Goal: Task Accomplishment & Management: Use online tool/utility

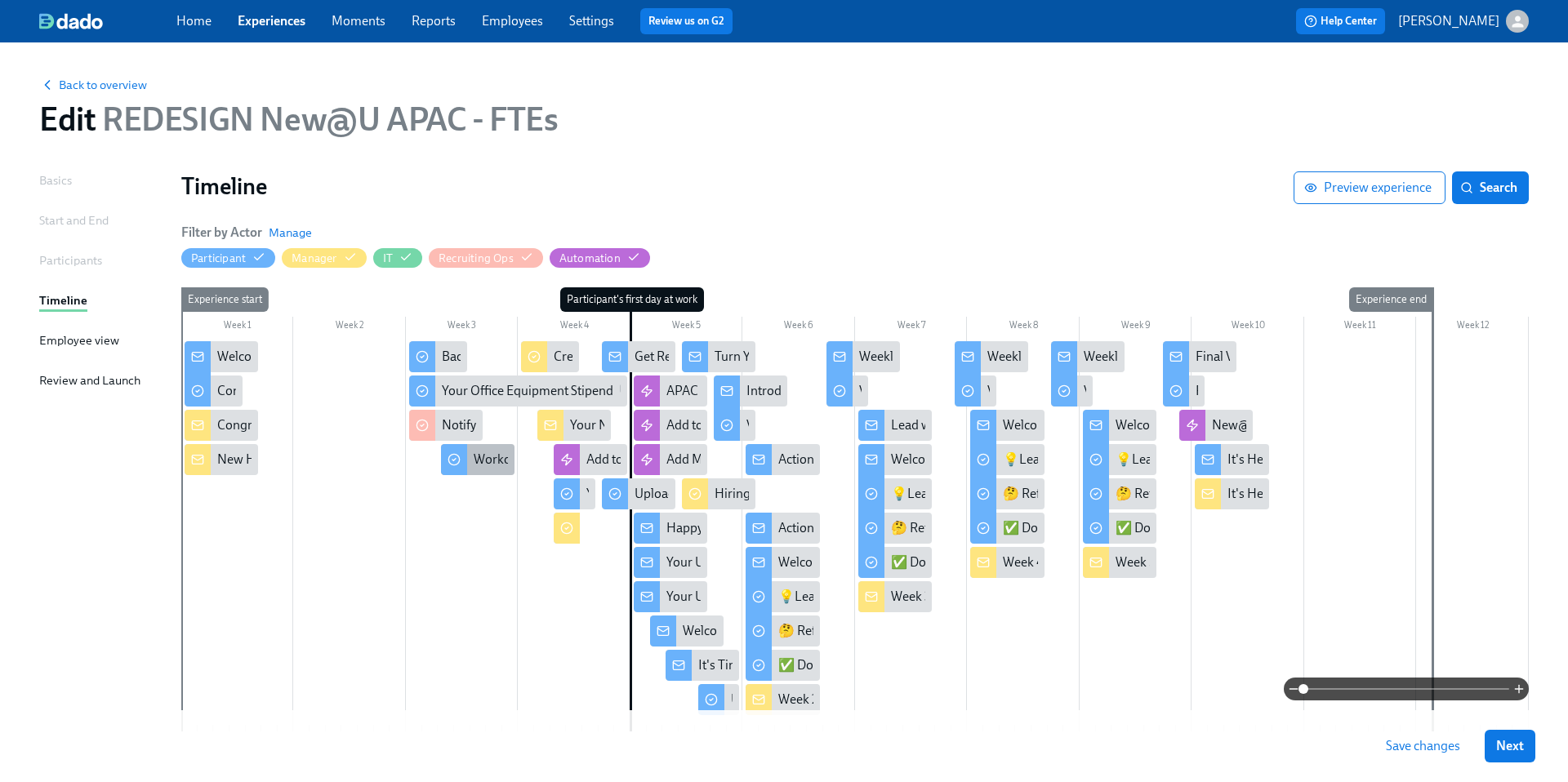
click at [489, 461] on div "Workday Tasks" at bounding box center [515, 460] width 84 height 18
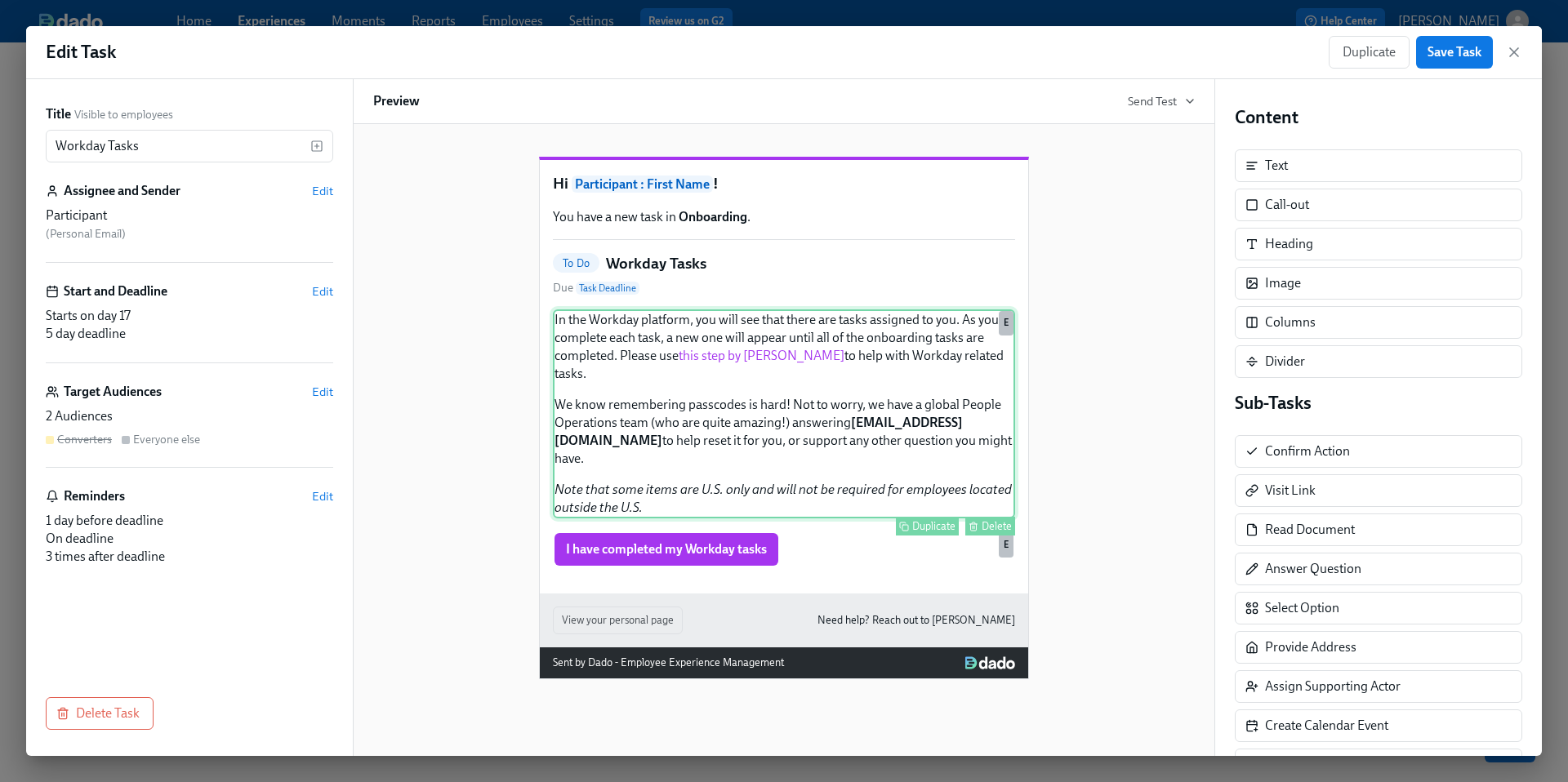
click at [742, 391] on div "In the Workday platform, you will see that there are tasks assigned to you. As …" at bounding box center [784, 414] width 462 height 209
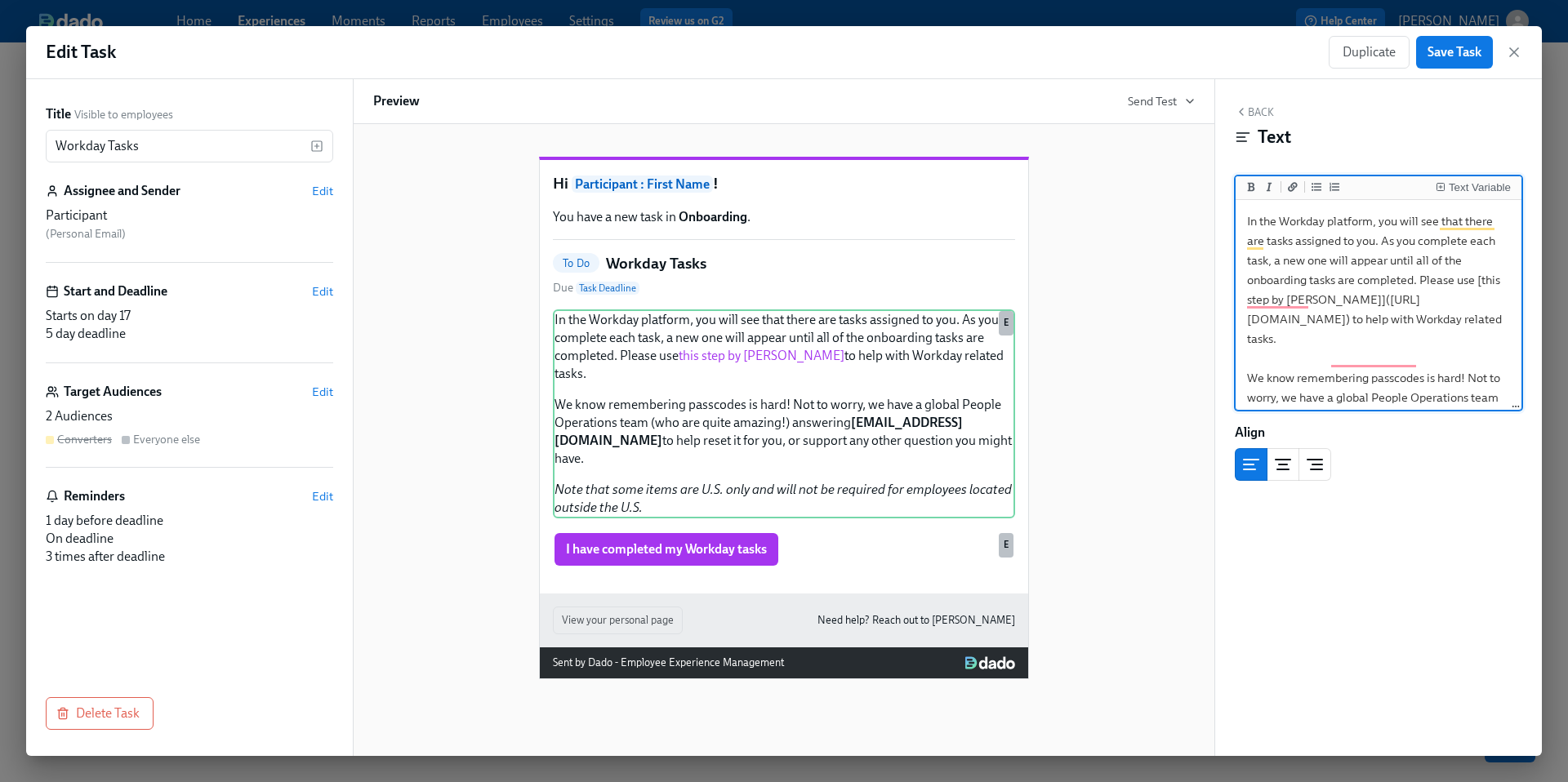
drag, startPoint x: 1262, startPoint y: 360, endPoint x: 1251, endPoint y: 324, distance: 37.6
click at [1251, 324] on textarea "In the Workday platform, you will see that there are tasks assigned to you. As …" at bounding box center [1378, 388] width 279 height 369
click at [1511, 54] on icon "button" at bounding box center [1514, 52] width 8 height 8
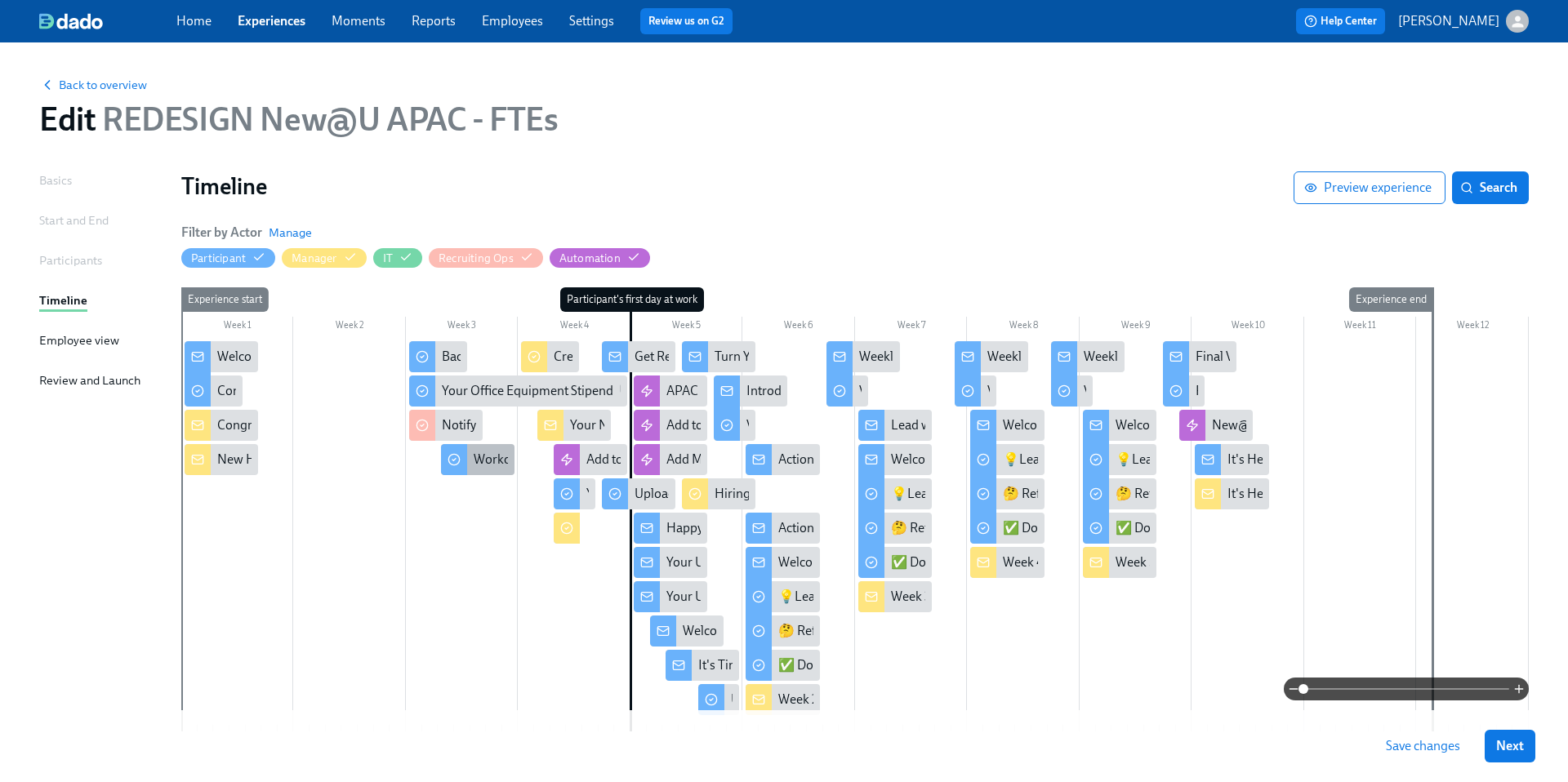
click at [476, 458] on div "Workday Tasks" at bounding box center [515, 460] width 84 height 18
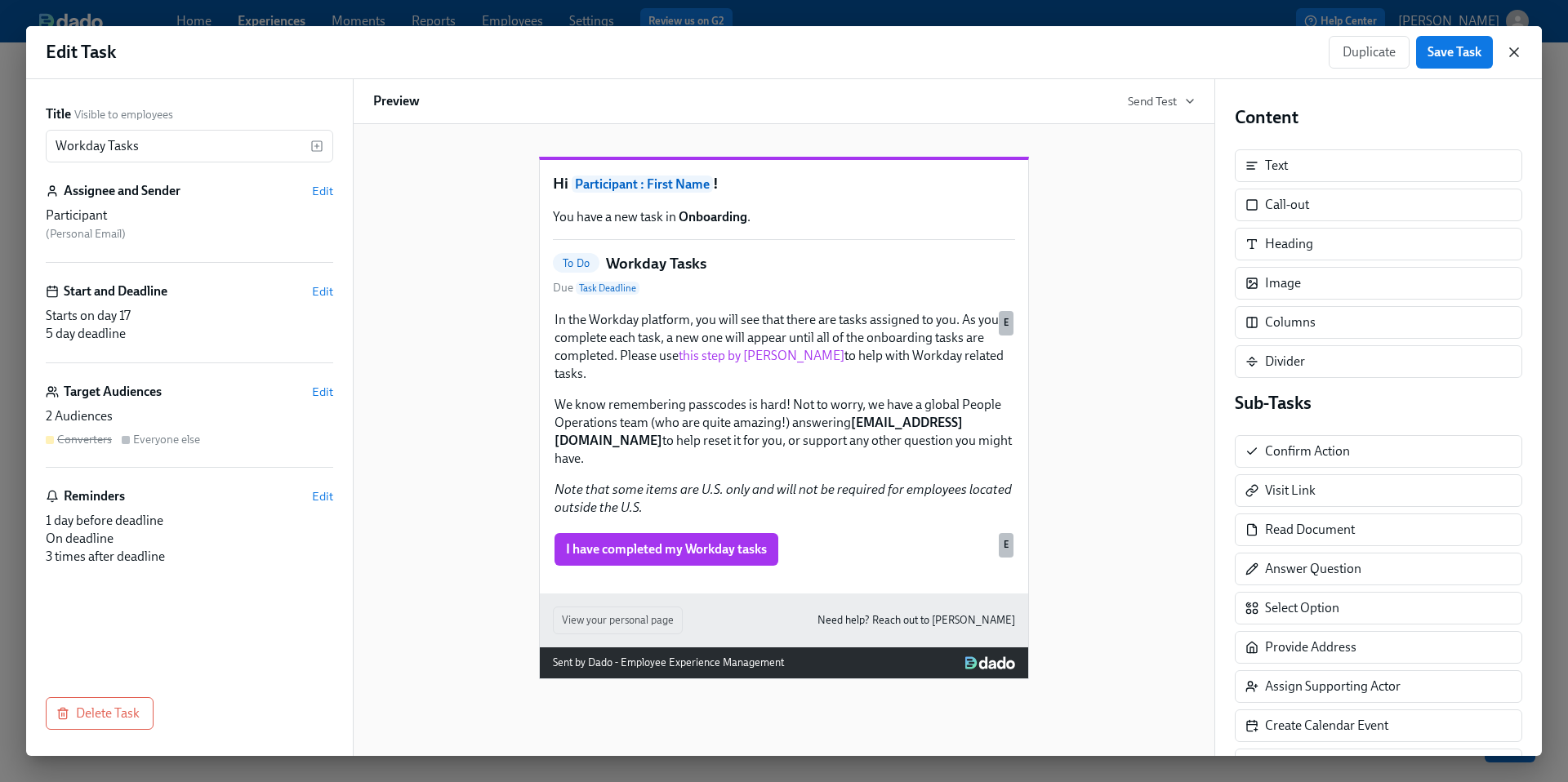
click at [1515, 53] on icon "button" at bounding box center [1514, 52] width 8 height 8
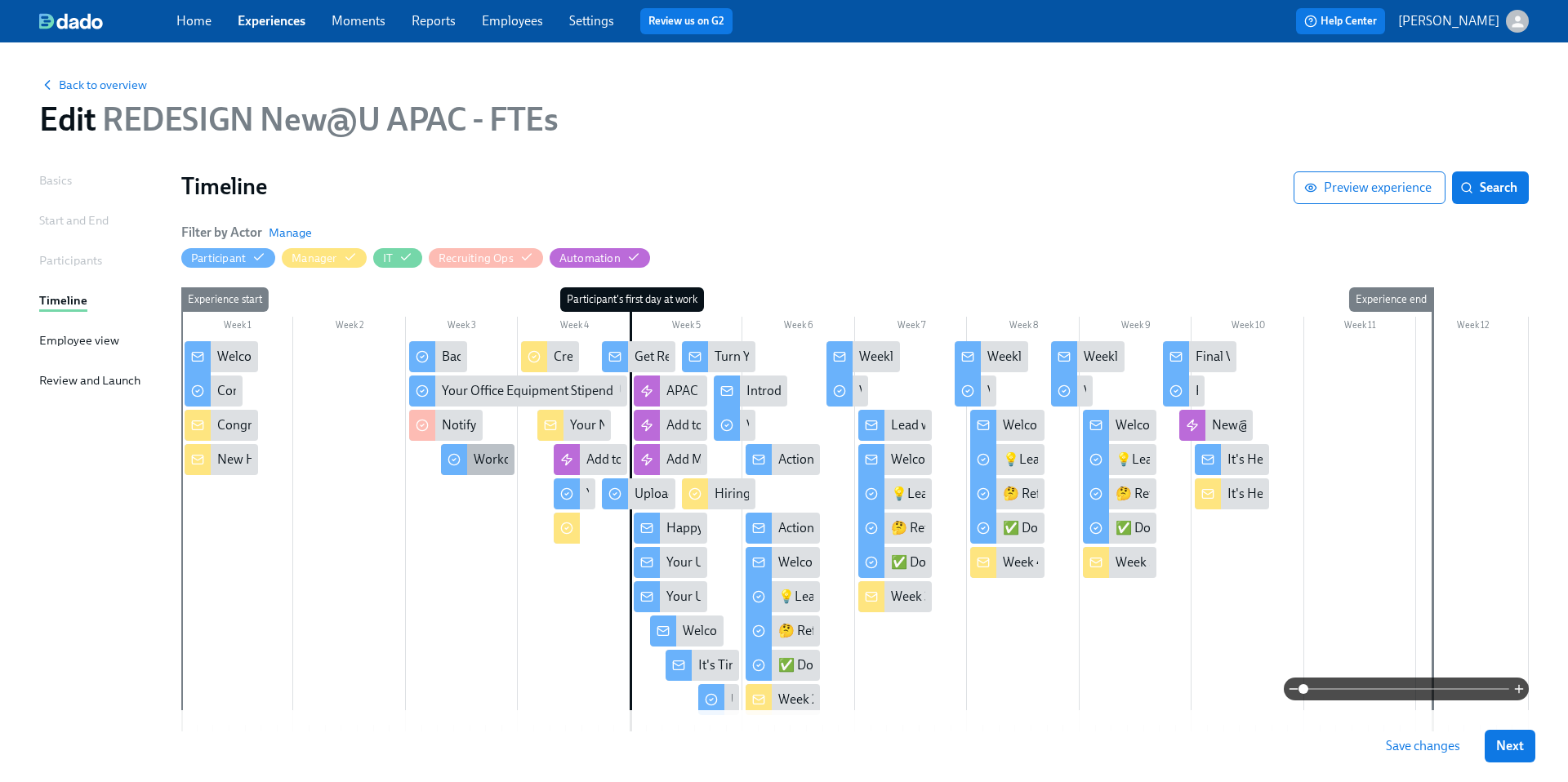
click at [491, 465] on div "Workday Tasks" at bounding box center [515, 460] width 84 height 18
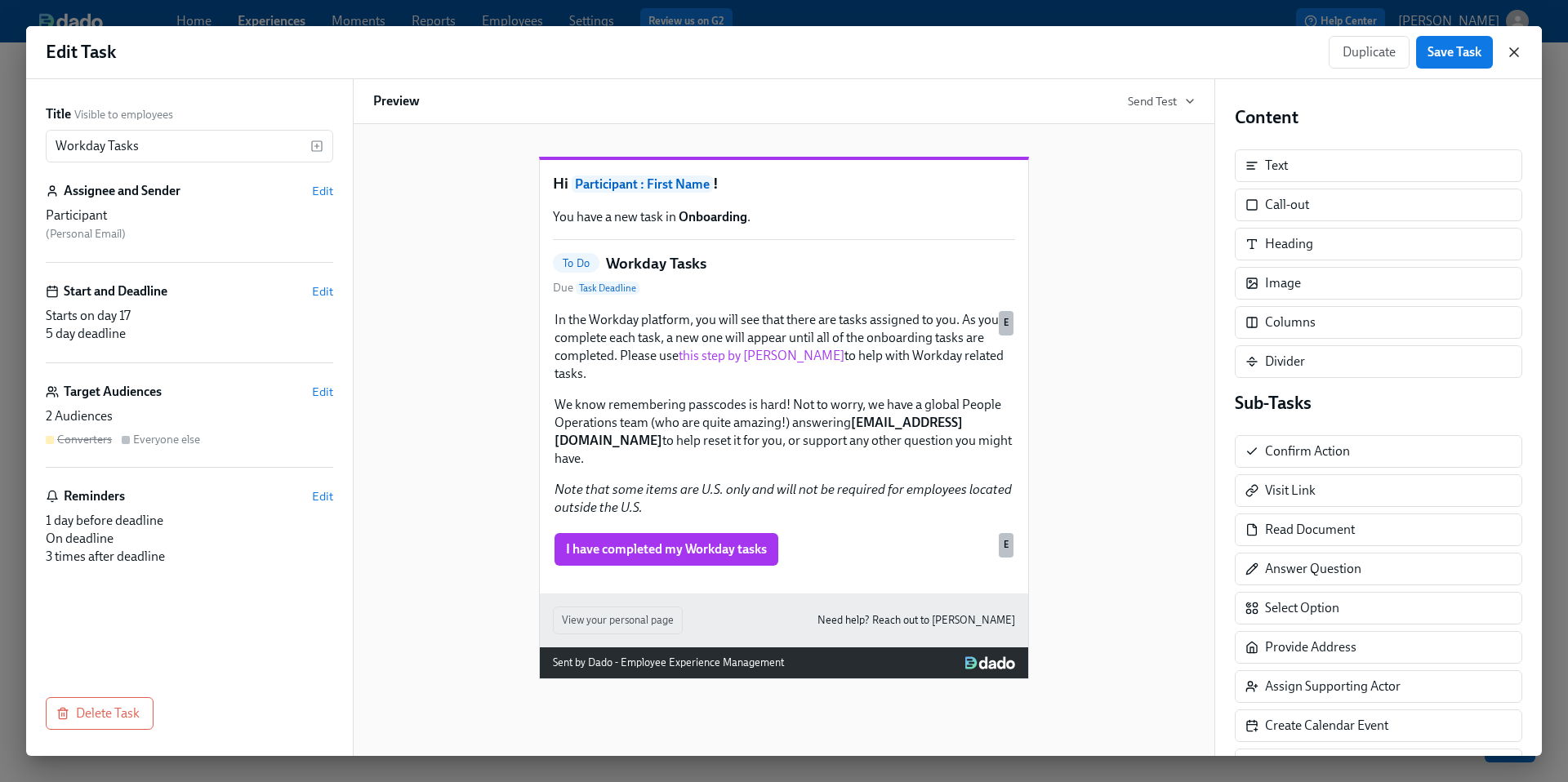
click at [1514, 59] on icon "button" at bounding box center [1514, 52] width 16 height 16
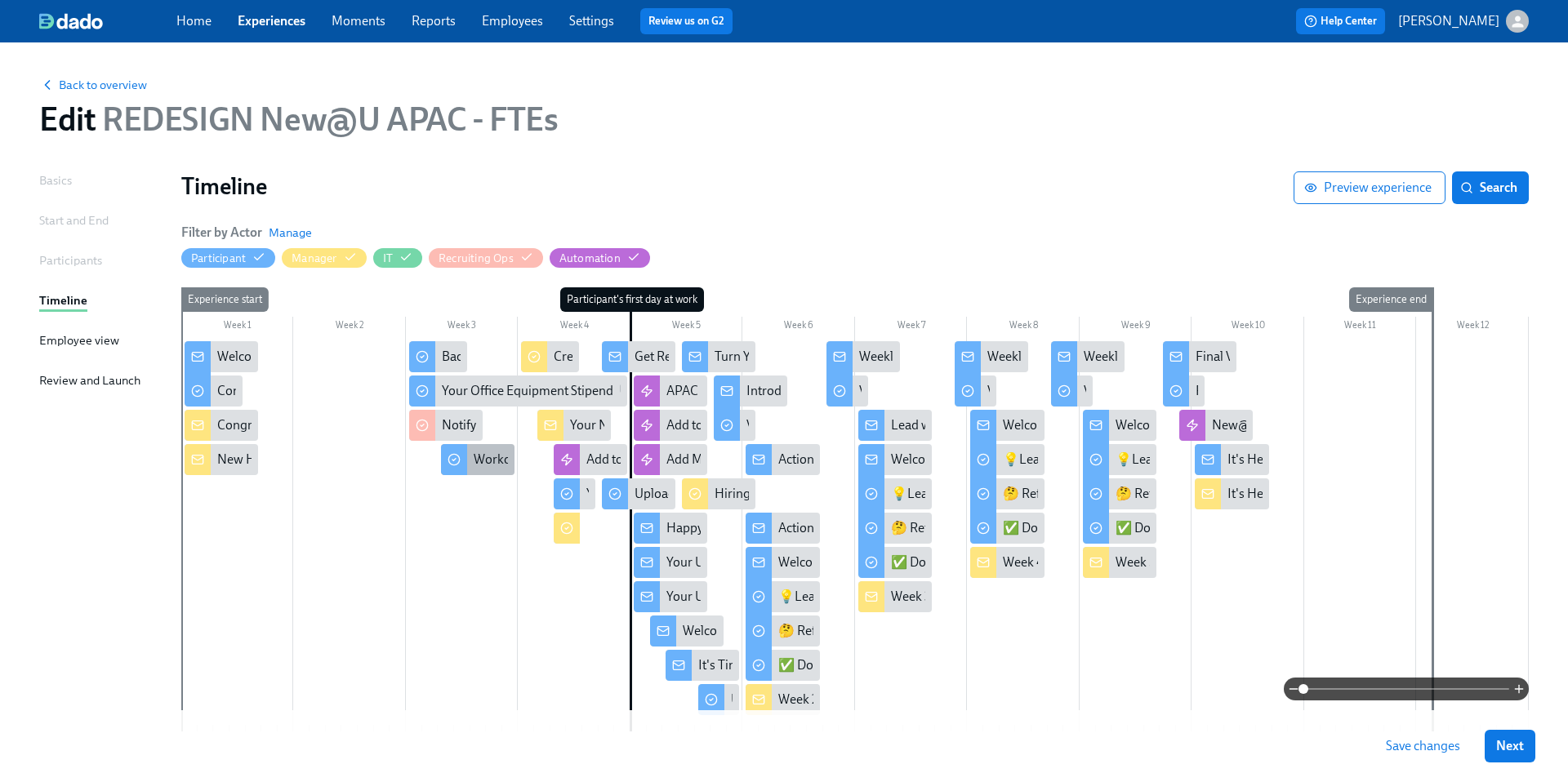
click at [486, 460] on div "Workday Tasks" at bounding box center [515, 460] width 84 height 18
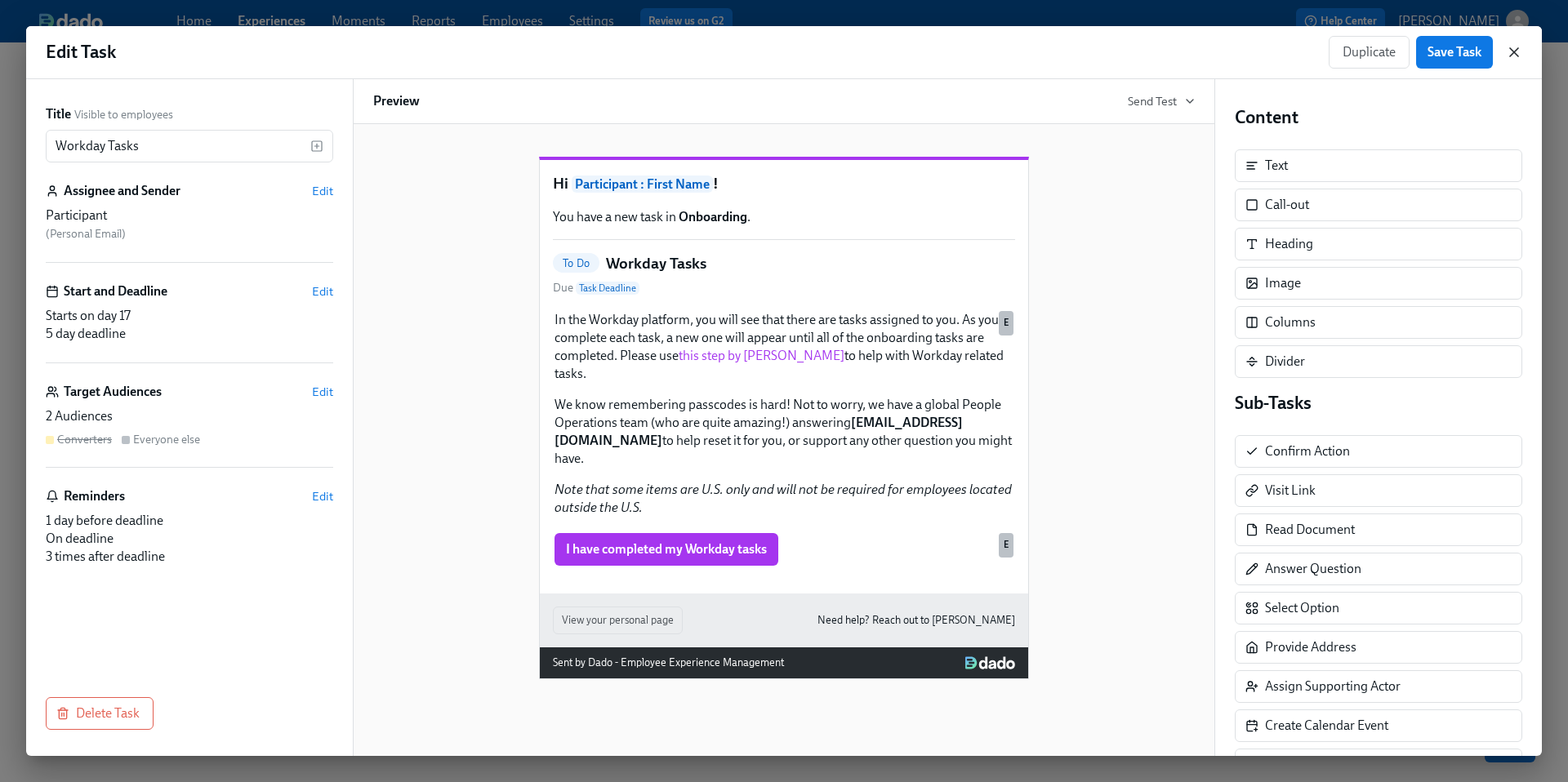
click at [1513, 53] on icon "button" at bounding box center [1514, 52] width 16 height 16
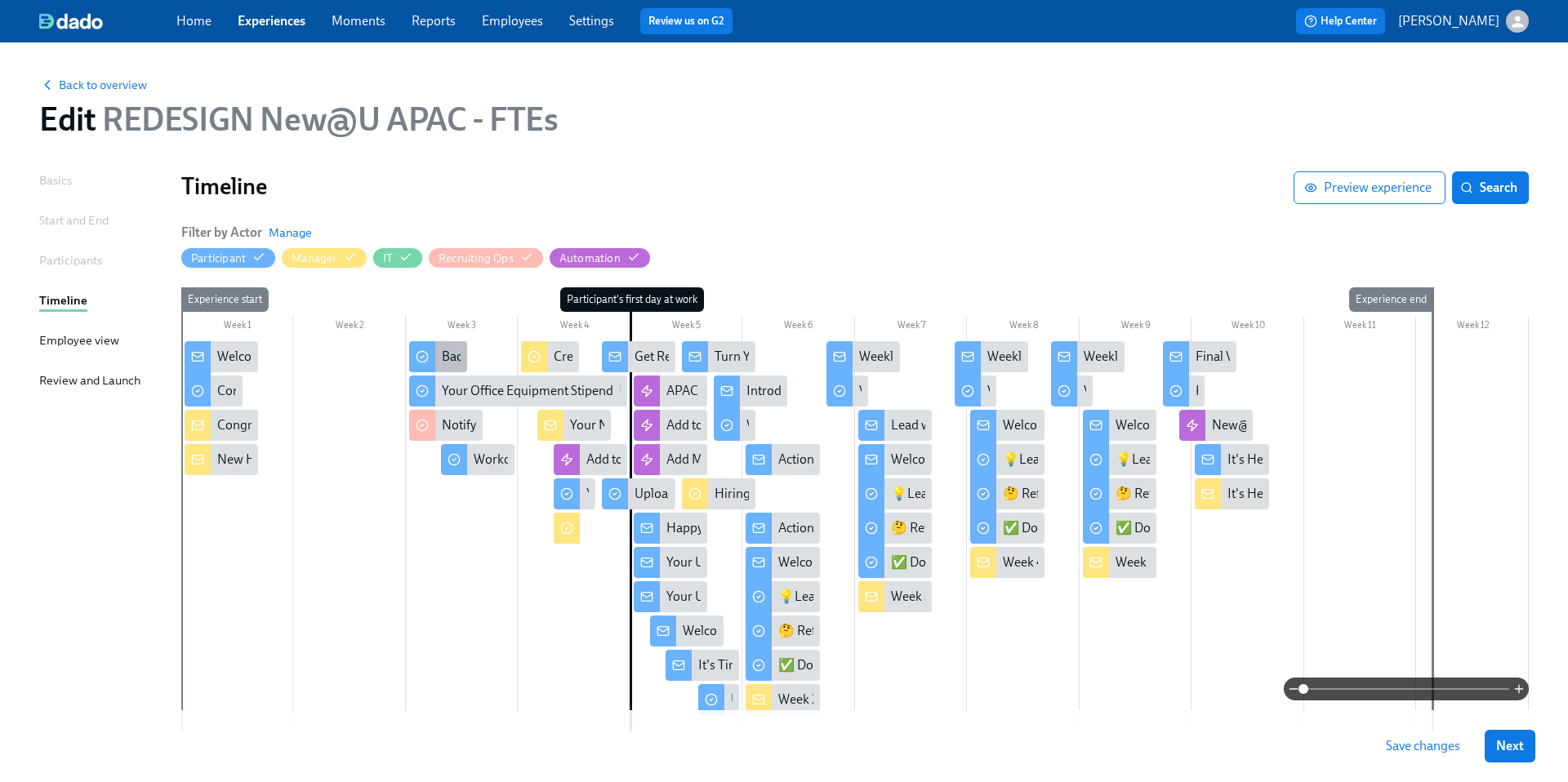
click at [445, 360] on div "Background check completion" at bounding box center [526, 356] width 169 height 18
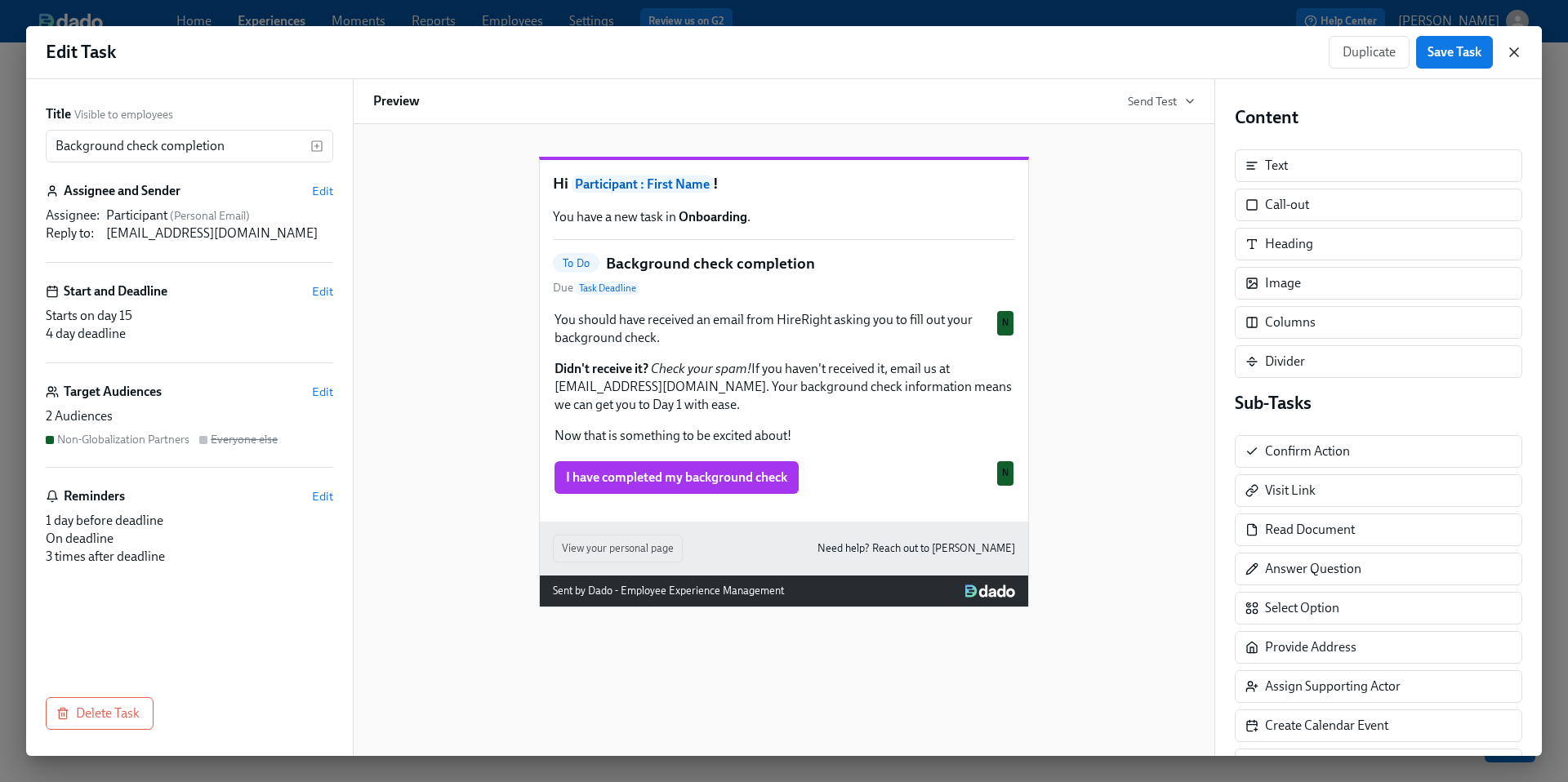
click at [1520, 50] on icon "button" at bounding box center [1514, 52] width 16 height 16
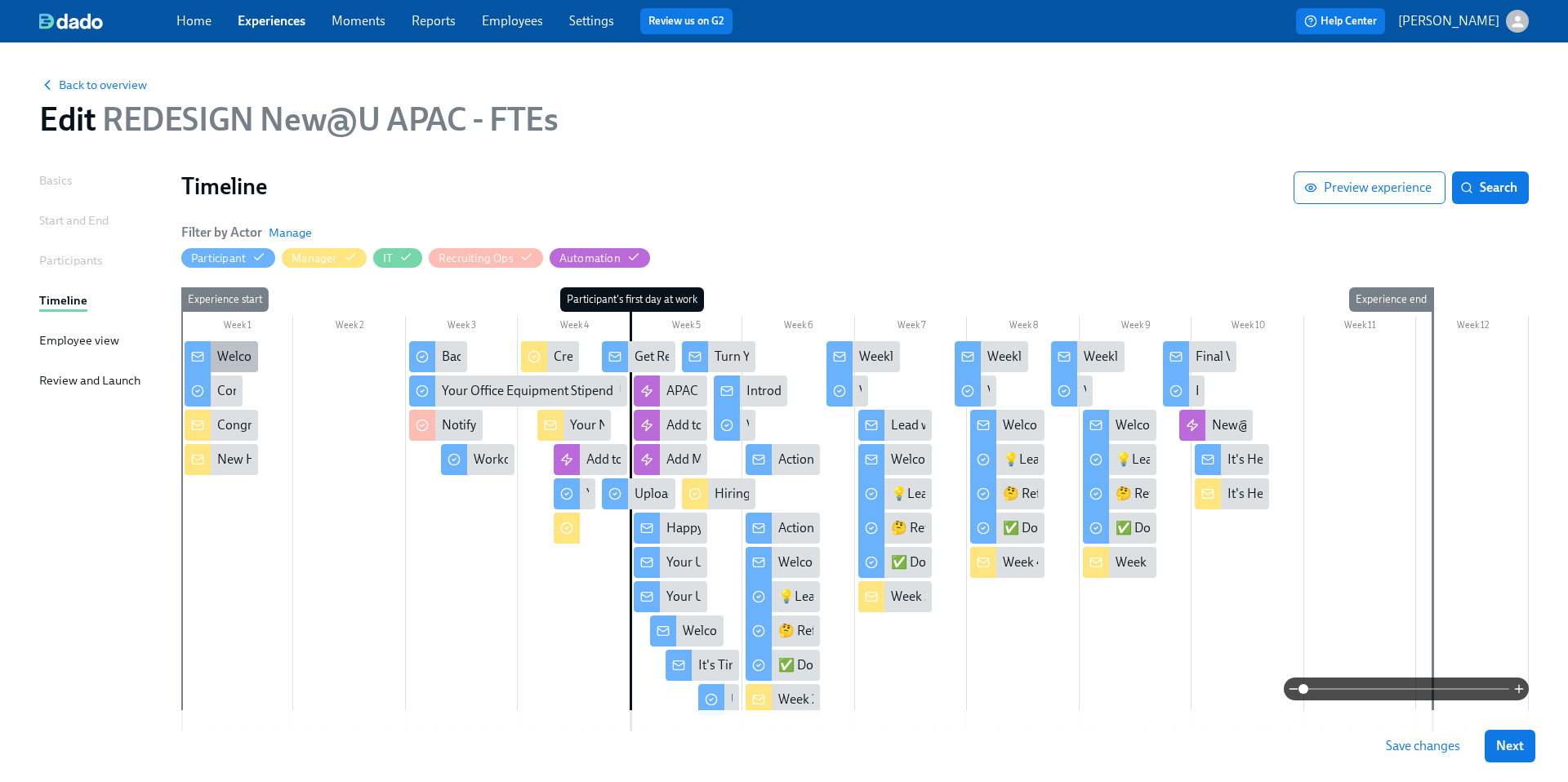
click at [239, 353] on div "Welcome to Udemy - We’re So Happy You’re Here!" at bounding box center [354, 356] width 275 height 18
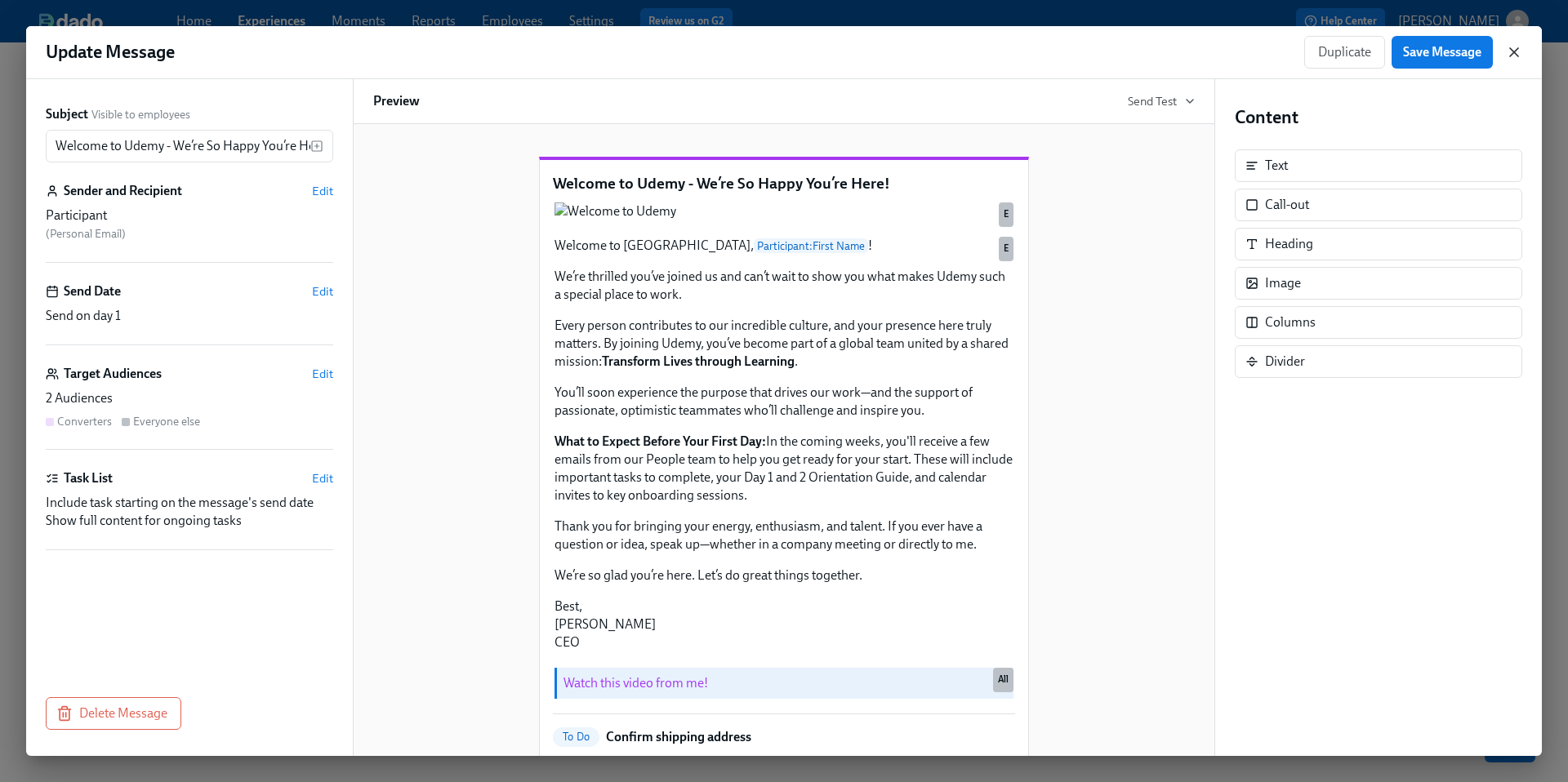
click at [1515, 45] on icon "button" at bounding box center [1514, 52] width 16 height 16
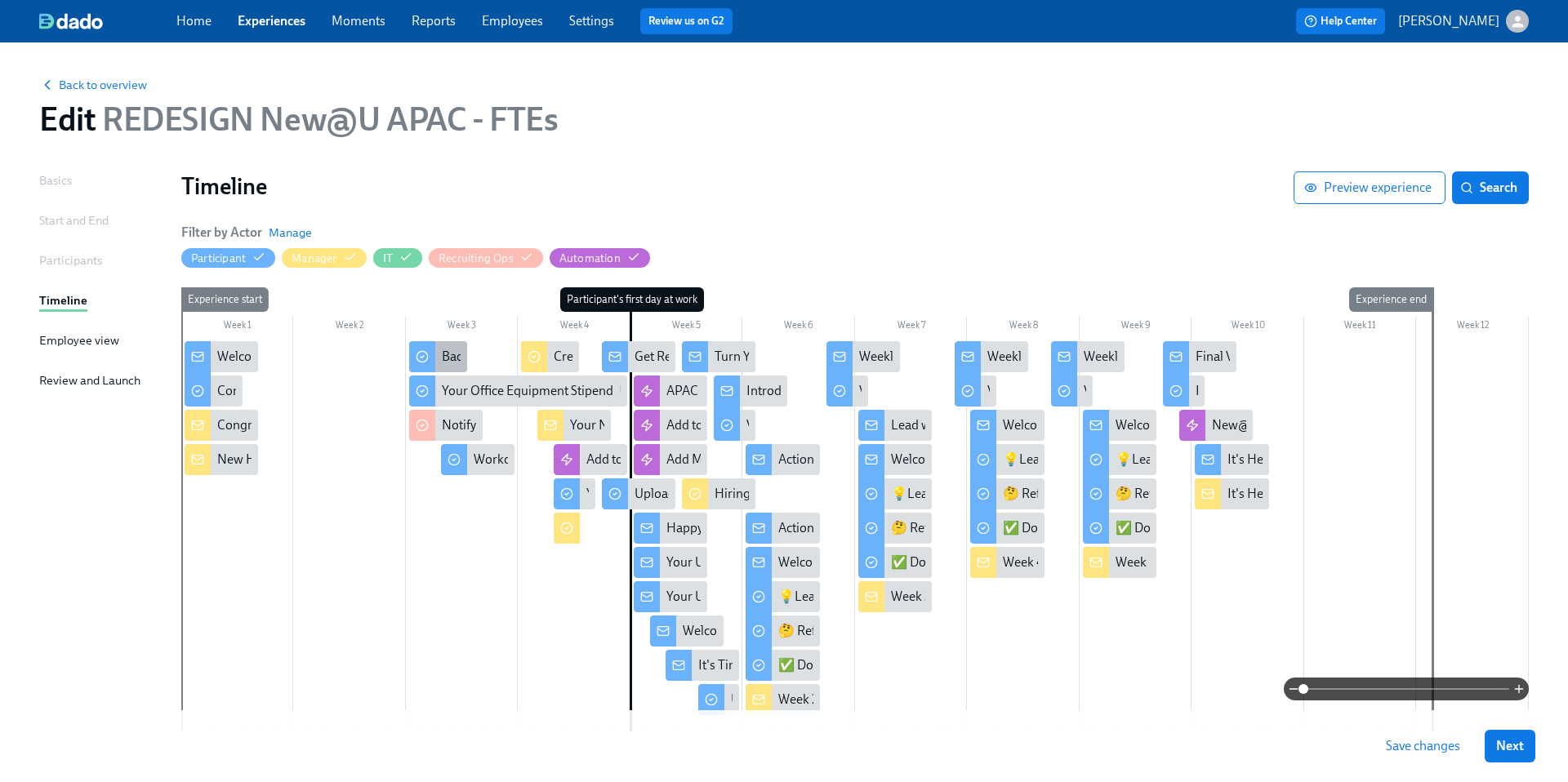
click at [455, 351] on div "Background check completion" at bounding box center [526, 356] width 169 height 18
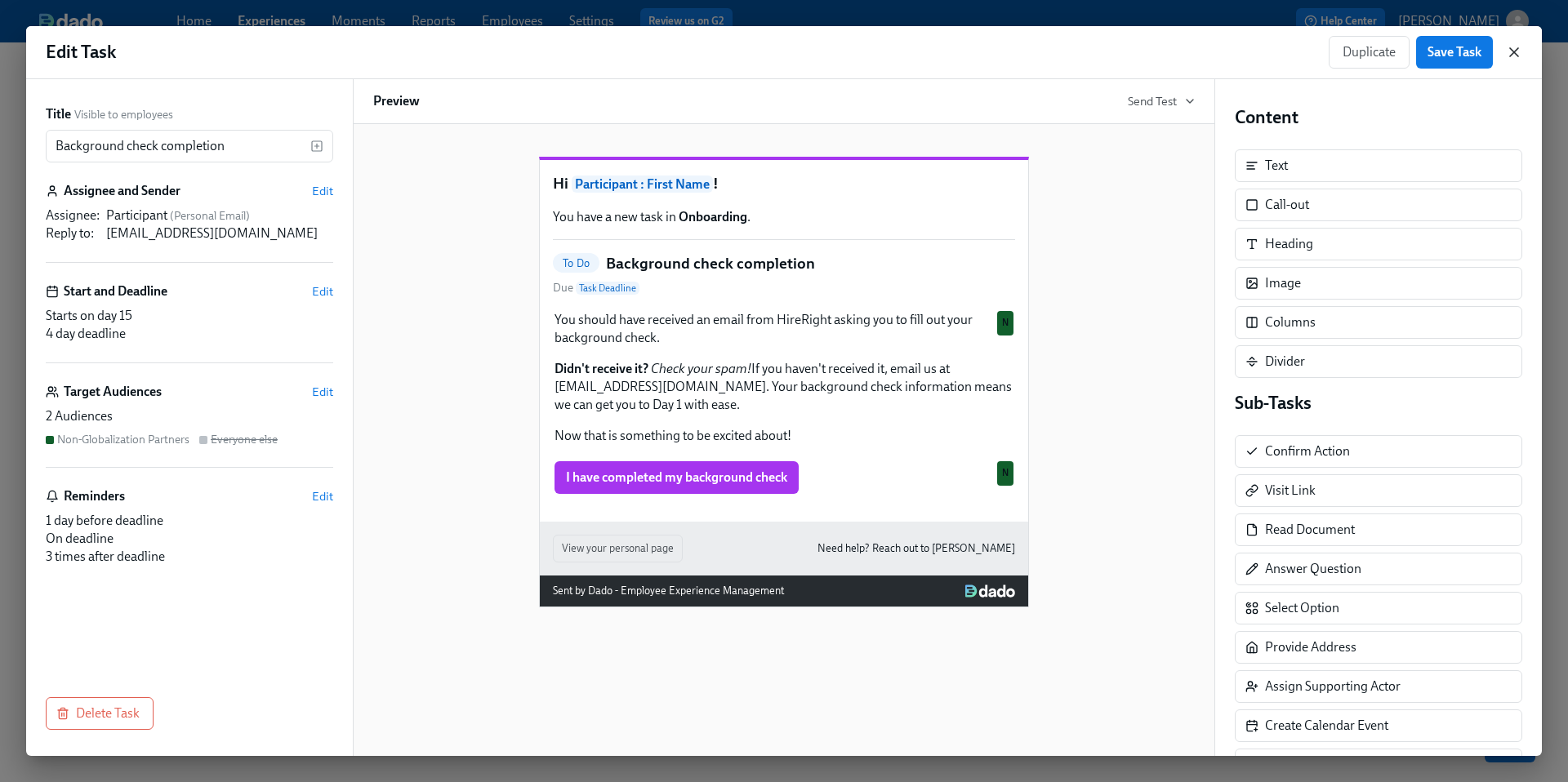
click at [1516, 53] on icon "button" at bounding box center [1514, 52] width 16 height 16
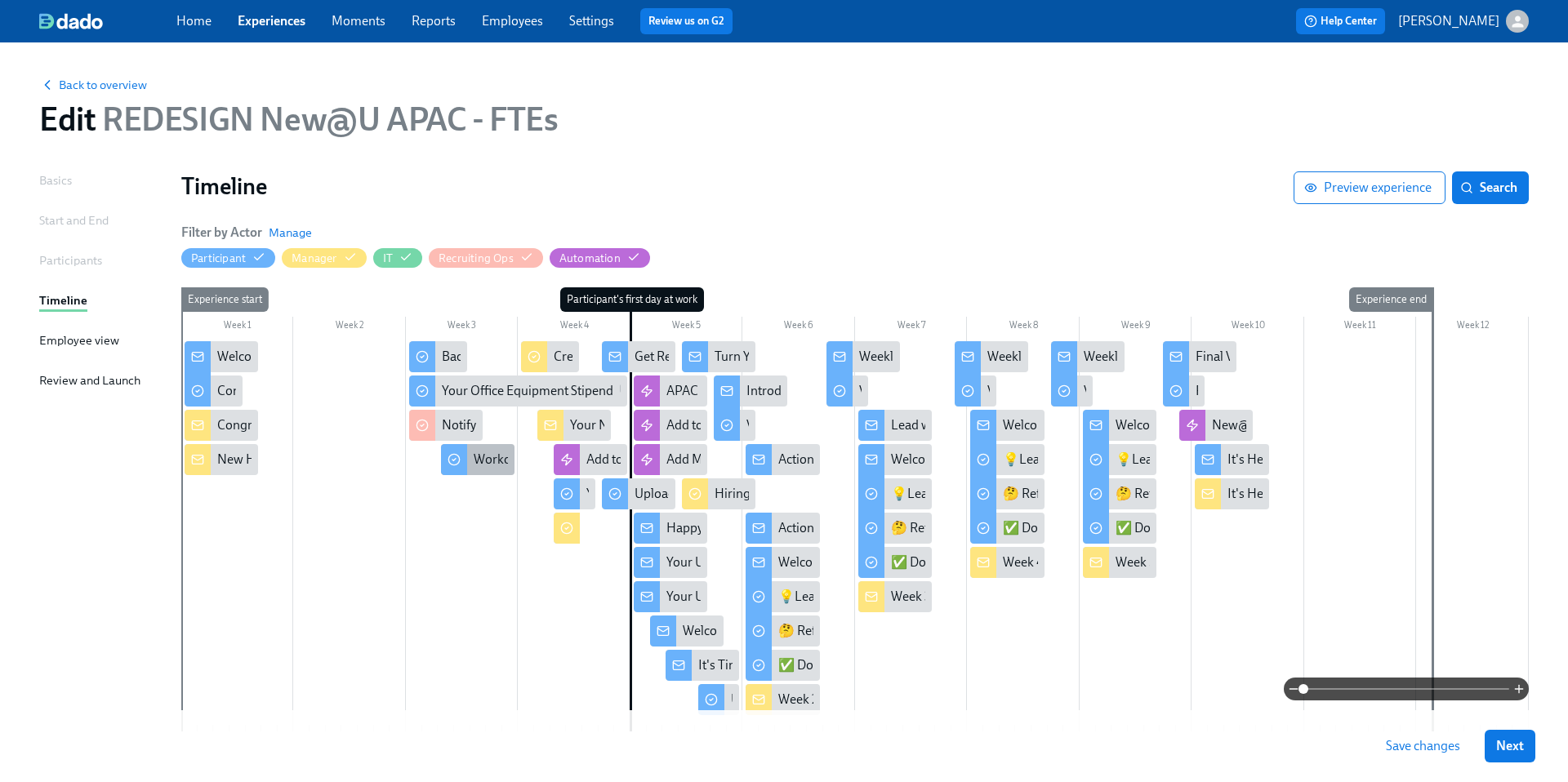
click at [487, 469] on div "Workday Tasks" at bounding box center [477, 460] width 73 height 31
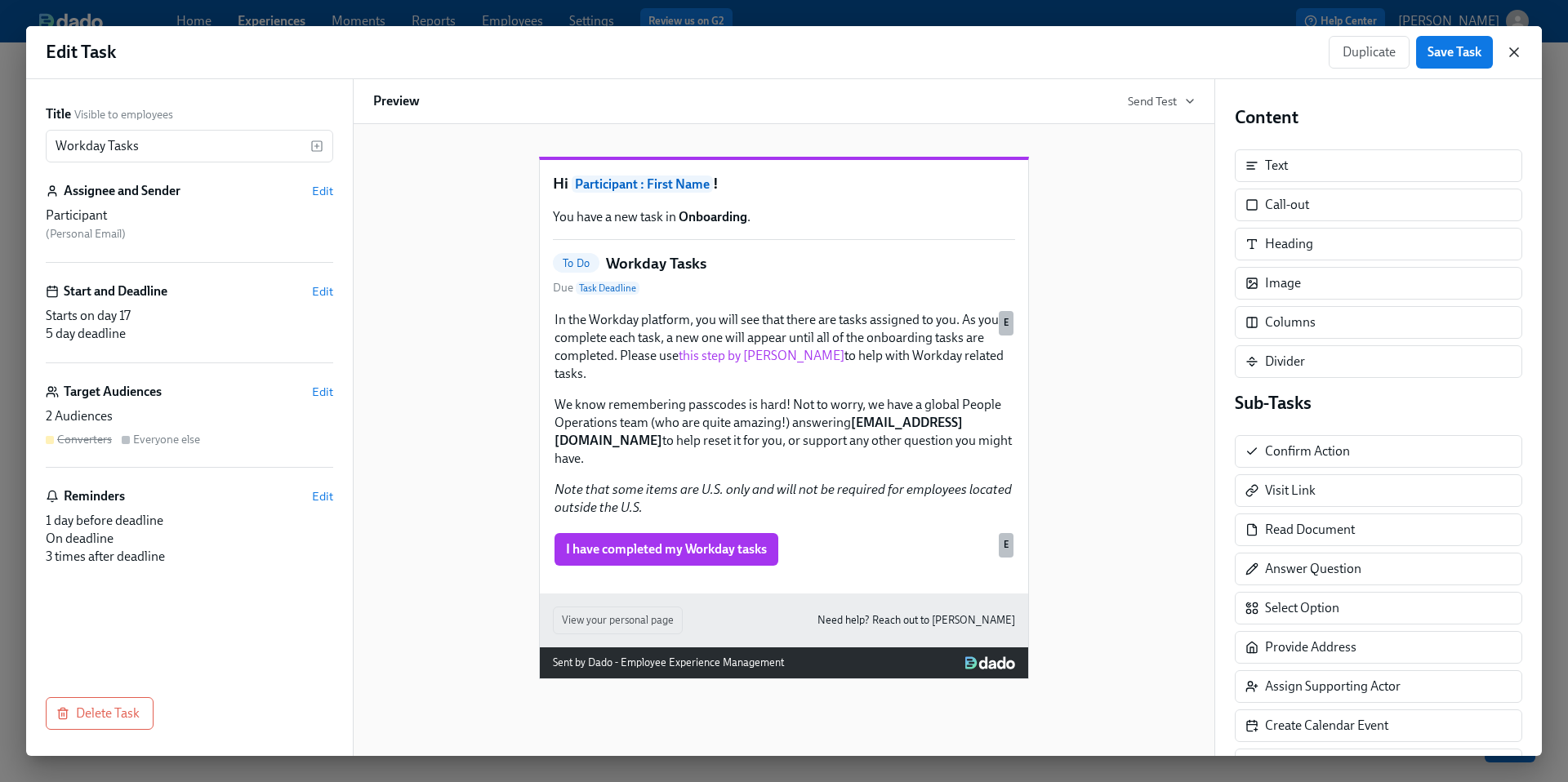
click at [1515, 53] on icon "button" at bounding box center [1514, 52] width 8 height 8
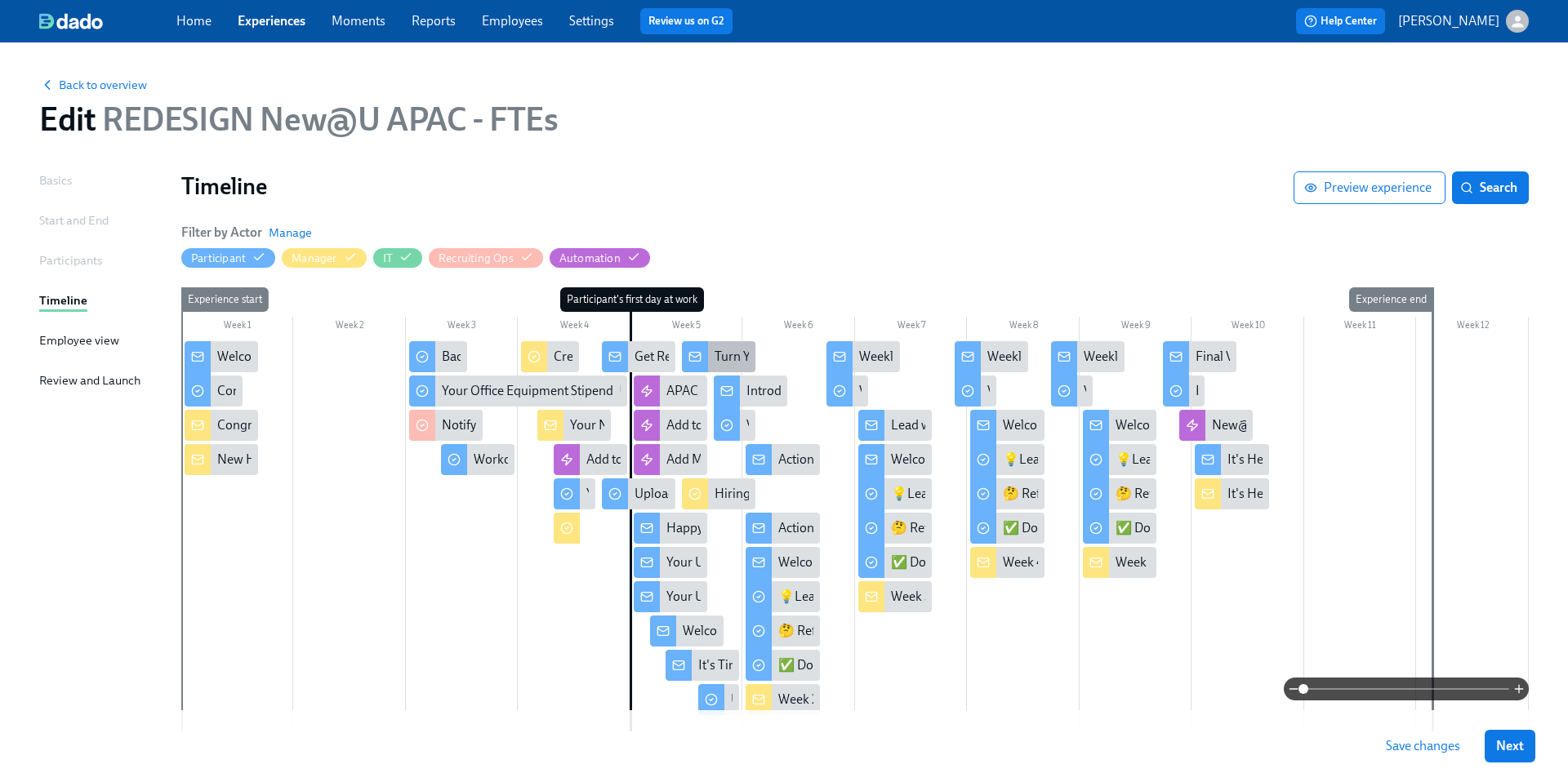
click at [728, 349] on div "Turn Yourself into AI Art with [PERSON_NAME]! 🎨" at bounding box center [857, 356] width 286 height 18
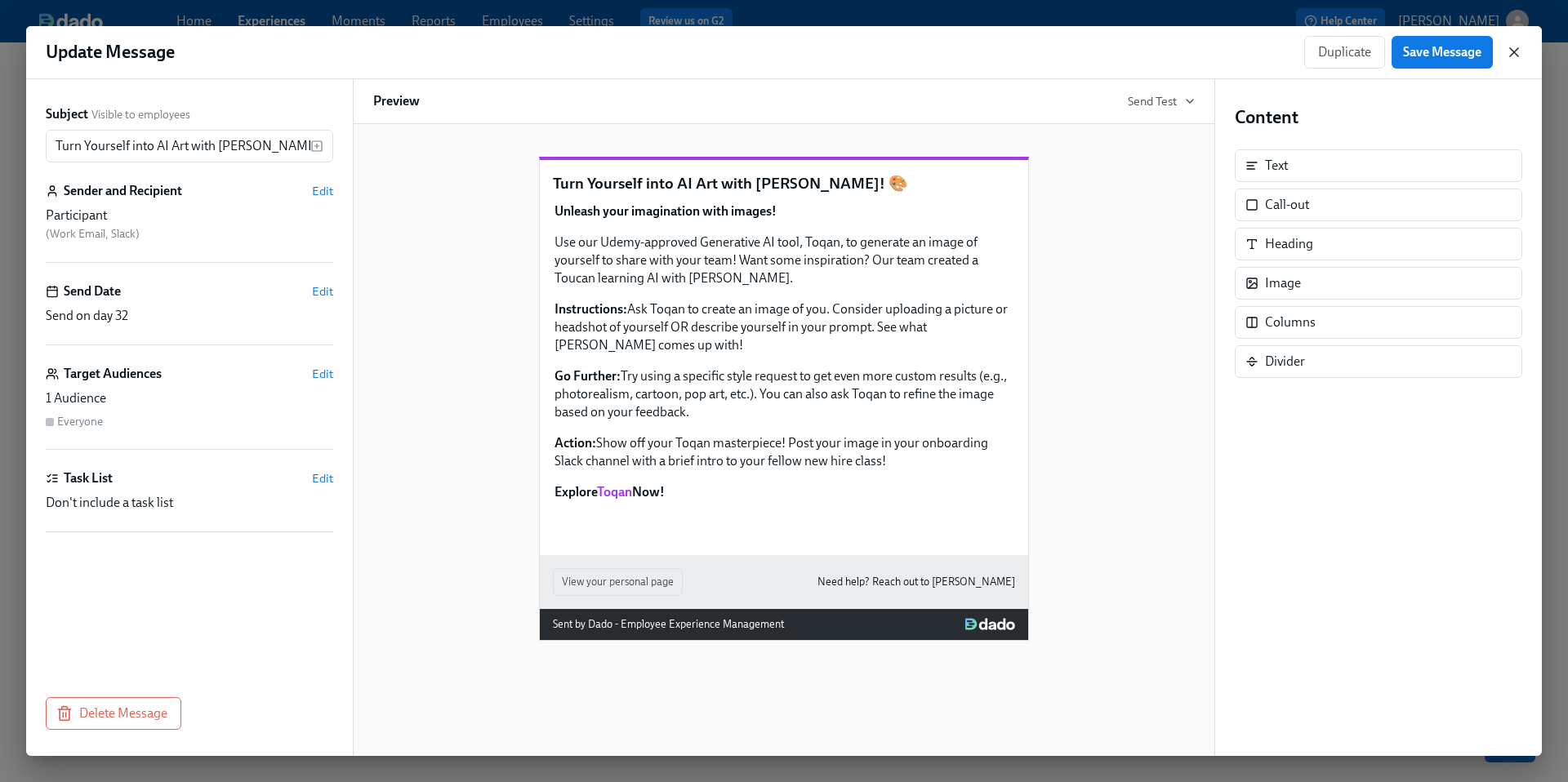
click at [1514, 53] on icon "button" at bounding box center [1514, 52] width 8 height 8
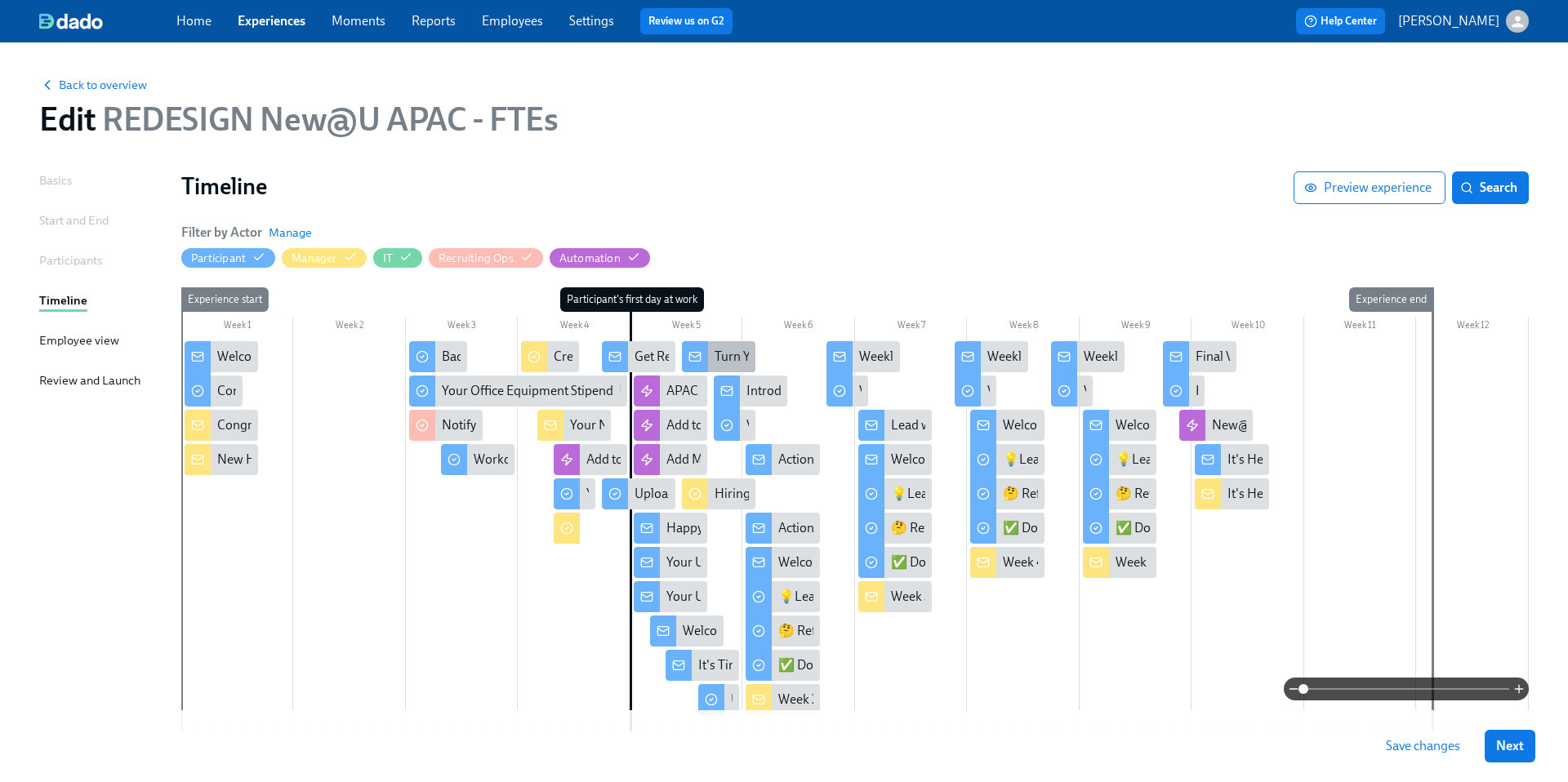
click at [731, 359] on div "Turn Yourself into AI Art with [PERSON_NAME]! 🎨" at bounding box center [857, 356] width 286 height 18
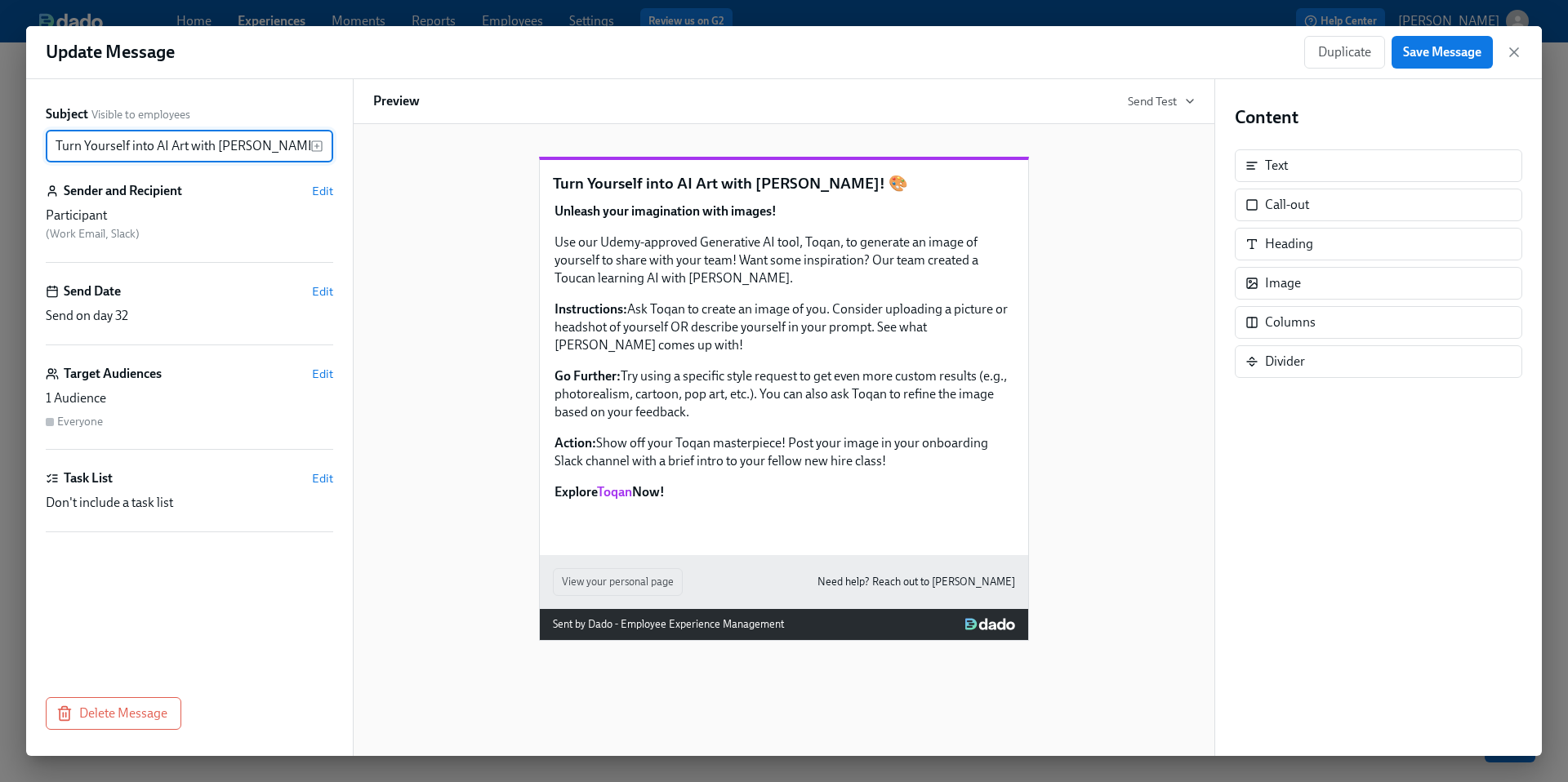
click at [1522, 54] on div "Update Message Duplicate Save Message" at bounding box center [783, 53] width 1515 height 53
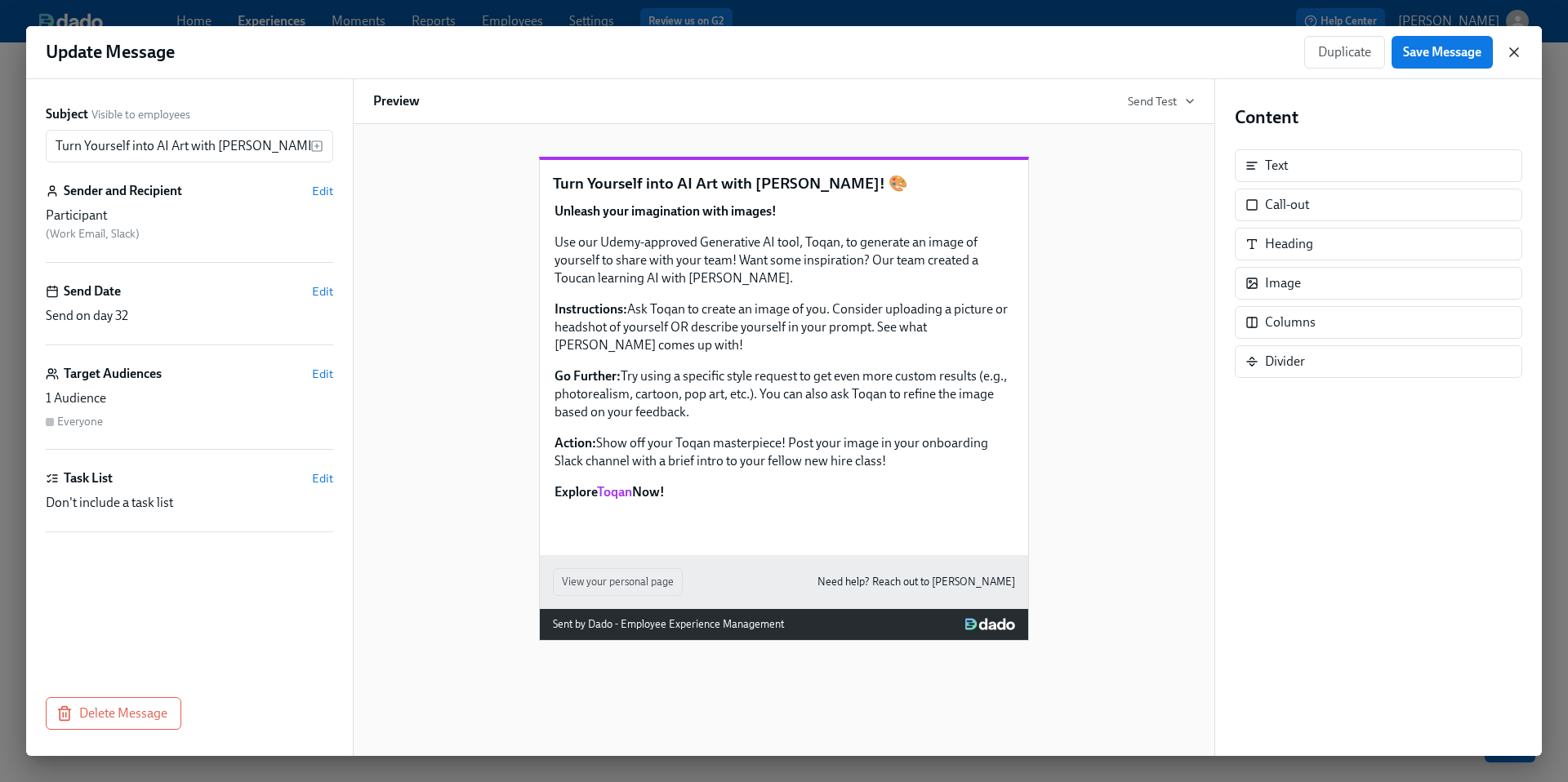
click at [1514, 52] on icon "button" at bounding box center [1514, 52] width 8 height 8
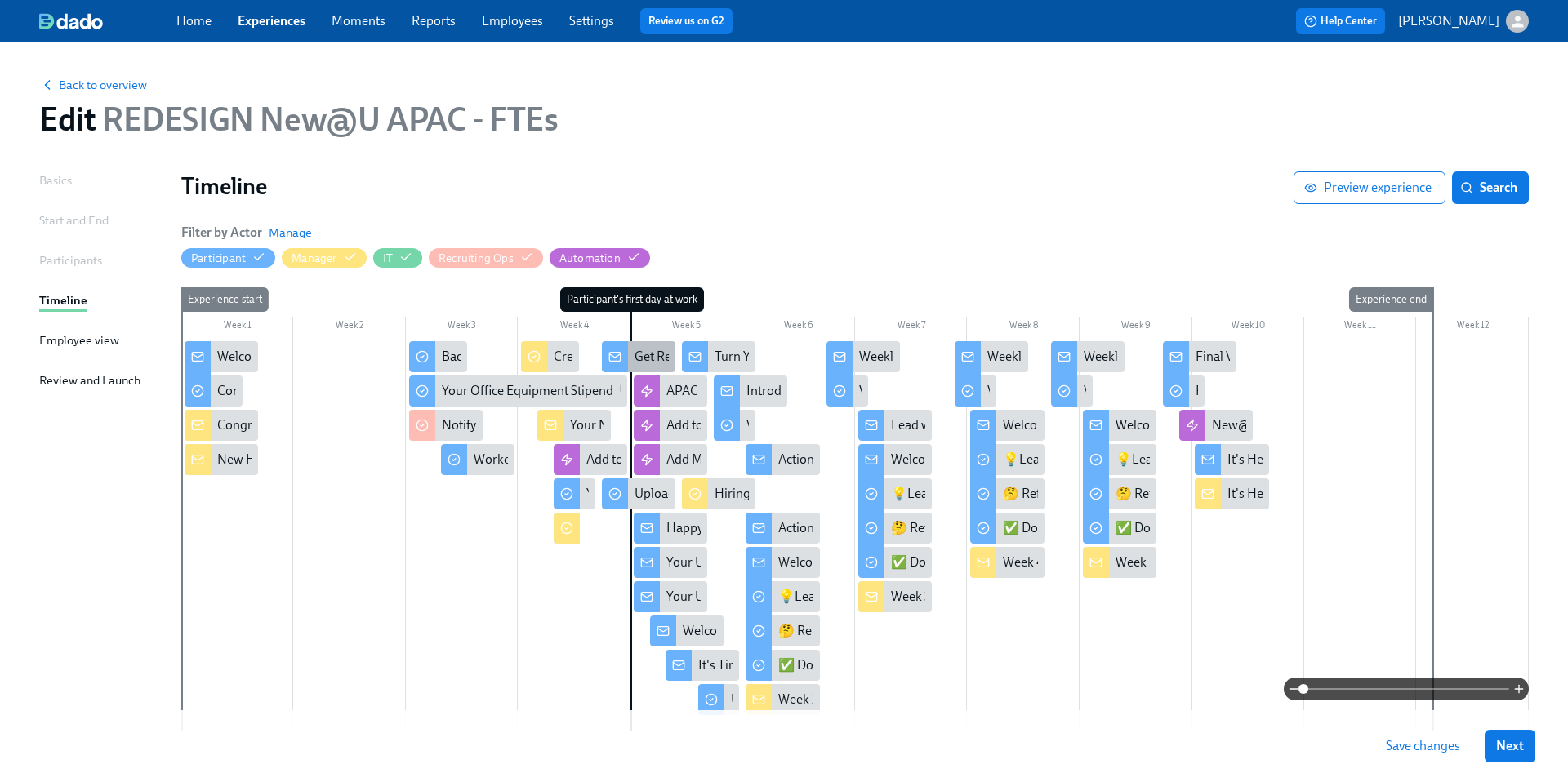
click at [619, 353] on rect at bounding box center [614, 357] width 10 height 9
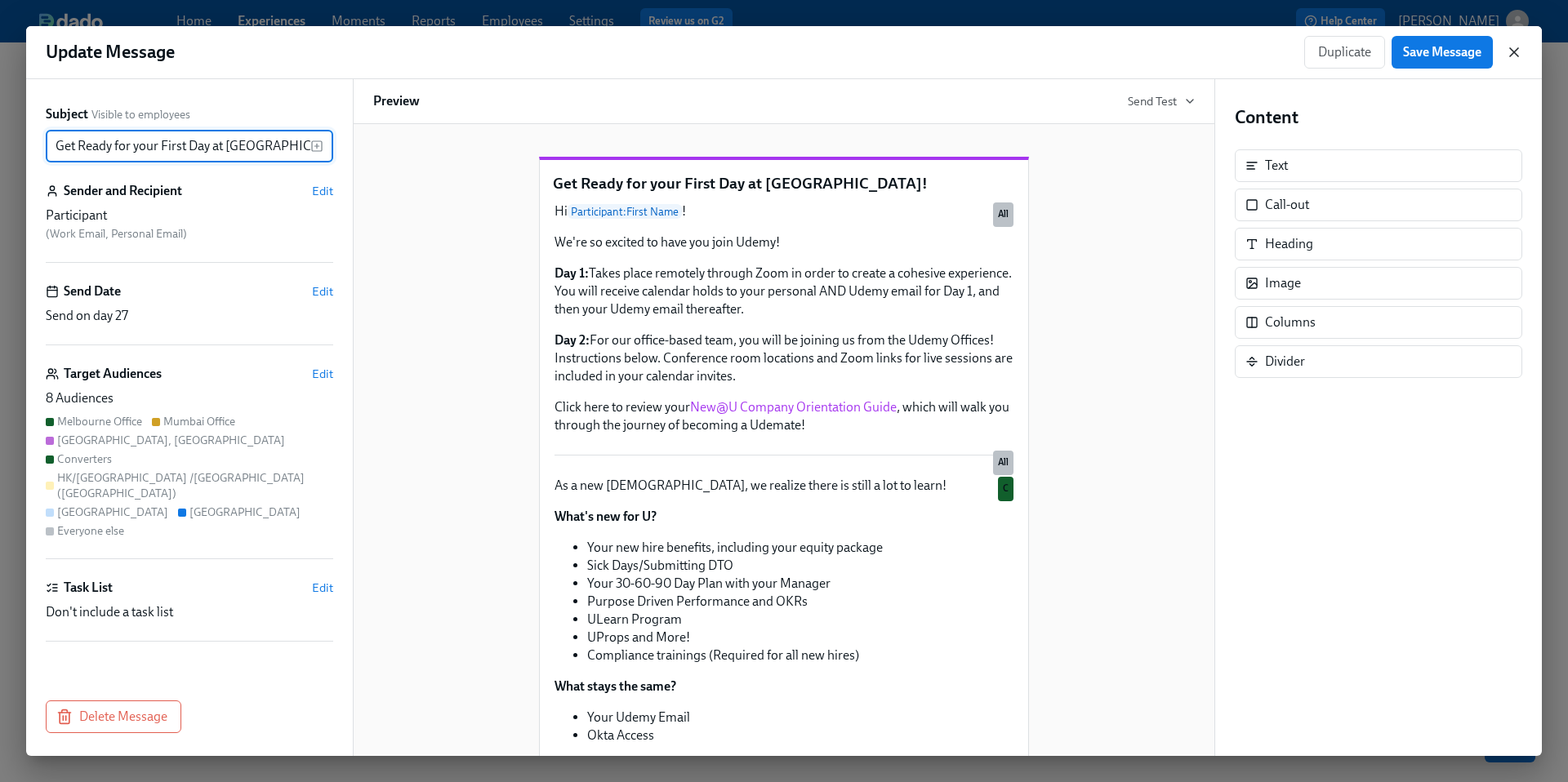
click at [1519, 55] on icon "button" at bounding box center [1514, 52] width 16 height 16
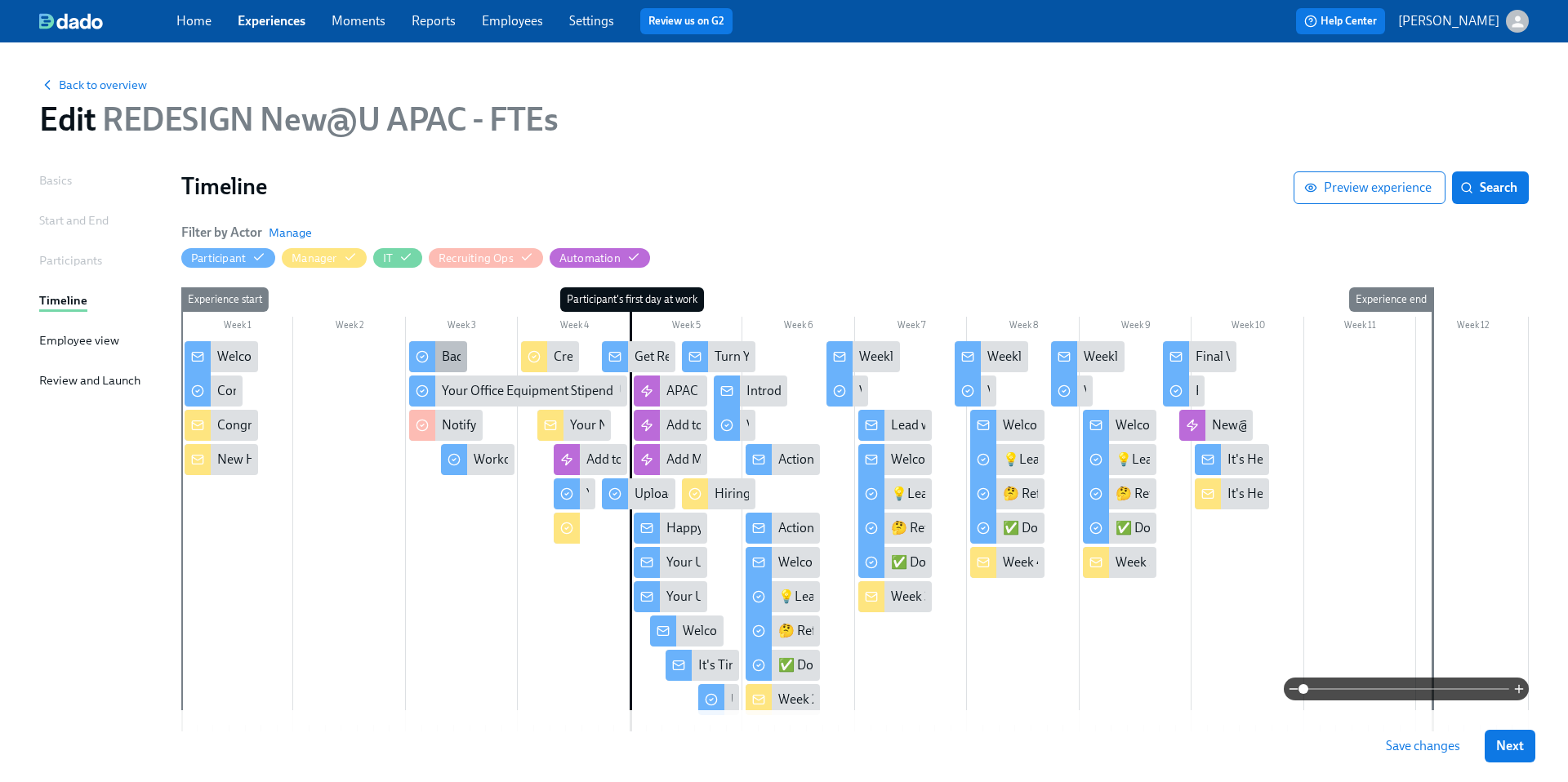
click at [445, 354] on div "Background check completion" at bounding box center [526, 356] width 169 height 18
